Goal: Obtain resource: Obtain resource

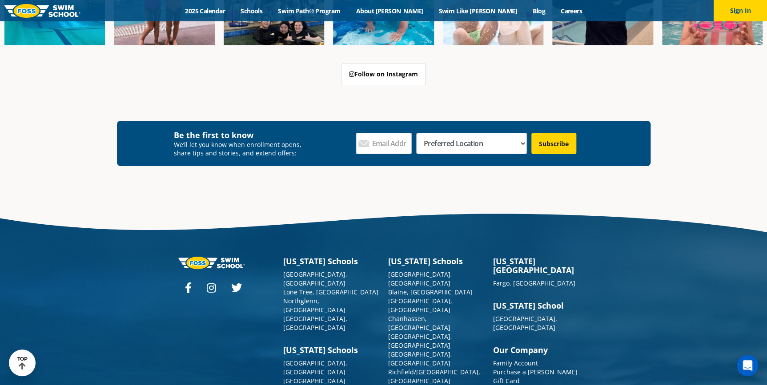
scroll to position [3259, 0]
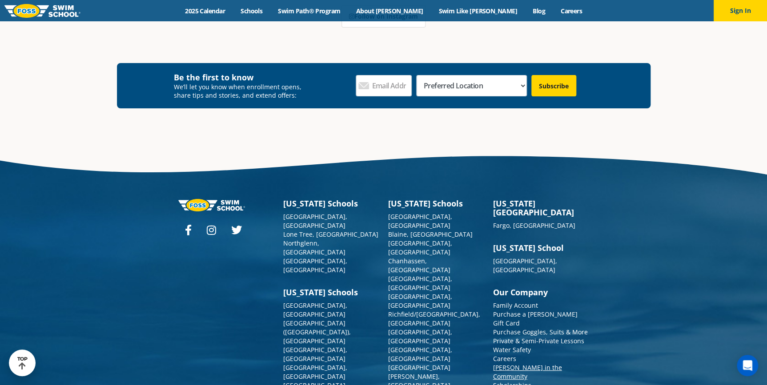
click at [527, 364] on link "[PERSON_NAME] in the Community" at bounding box center [527, 372] width 69 height 17
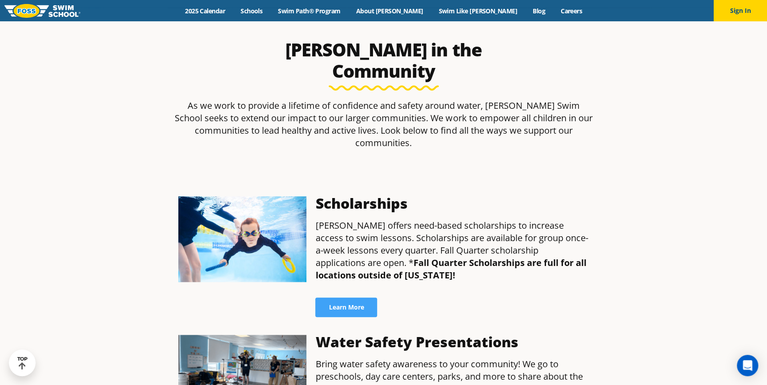
scroll to position [242, 0]
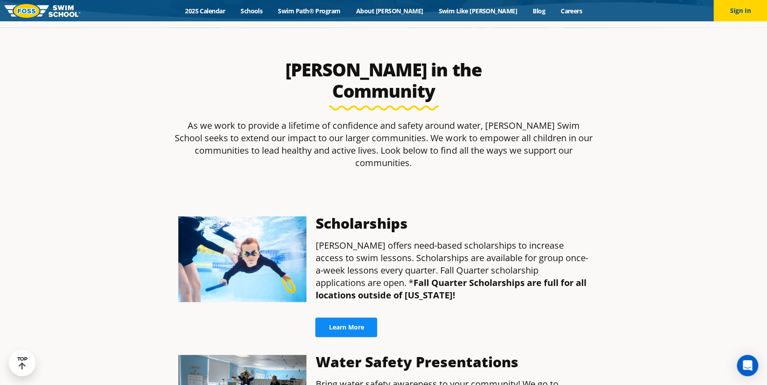
click at [361, 325] on span "Learn More" at bounding box center [346, 328] width 35 height 6
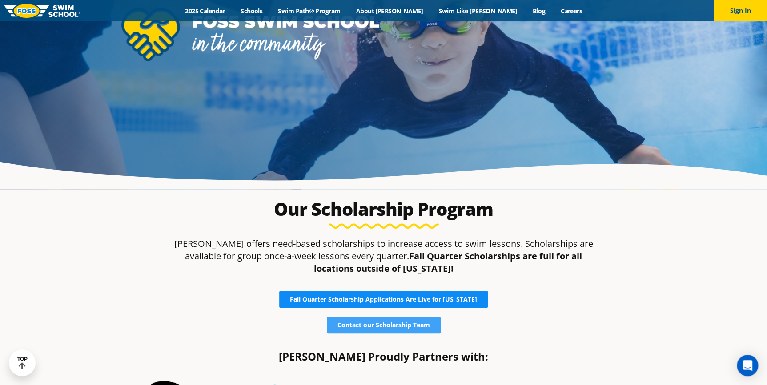
click at [457, 300] on span "Fall Quarter Scholarship Applications Are Live for [US_STATE]" at bounding box center [383, 300] width 187 height 6
